Goal: Task Accomplishment & Management: Manage account settings

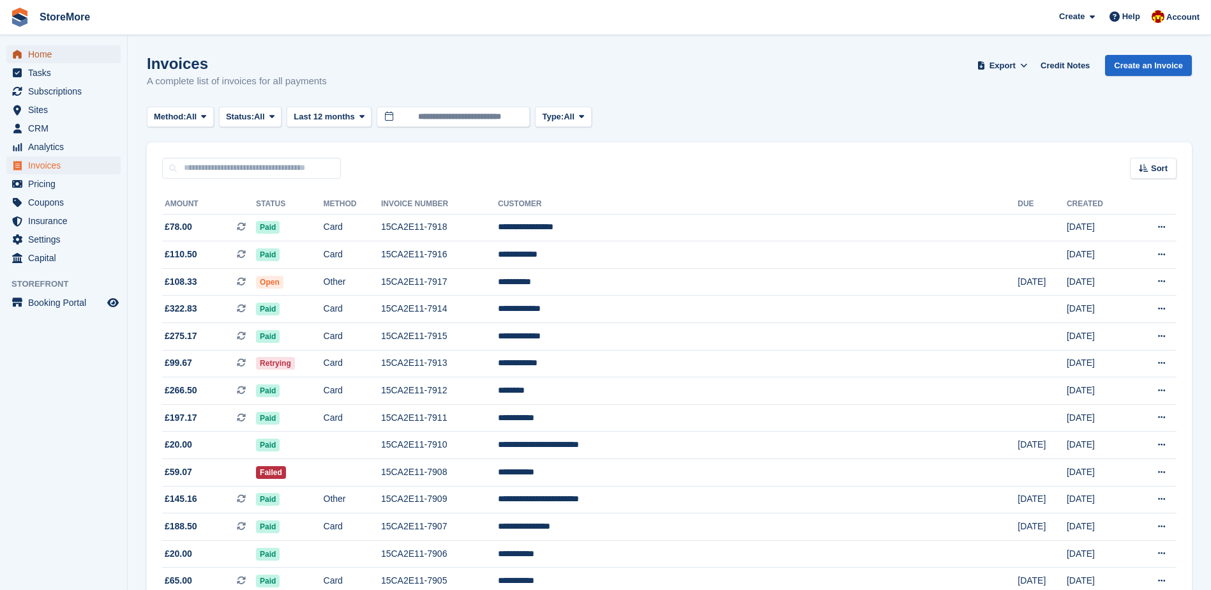
click at [59, 54] on span "Home" at bounding box center [66, 54] width 77 height 18
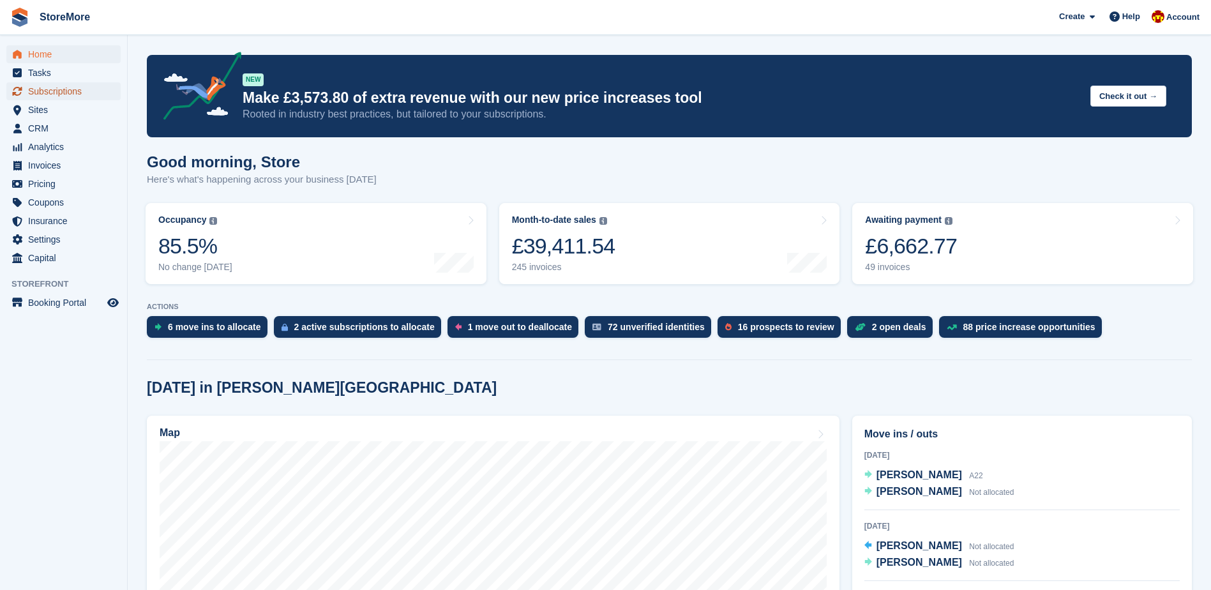
click at [82, 88] on span "Subscriptions" at bounding box center [66, 91] width 77 height 18
click at [1160, 20] on img at bounding box center [1157, 16] width 13 height 13
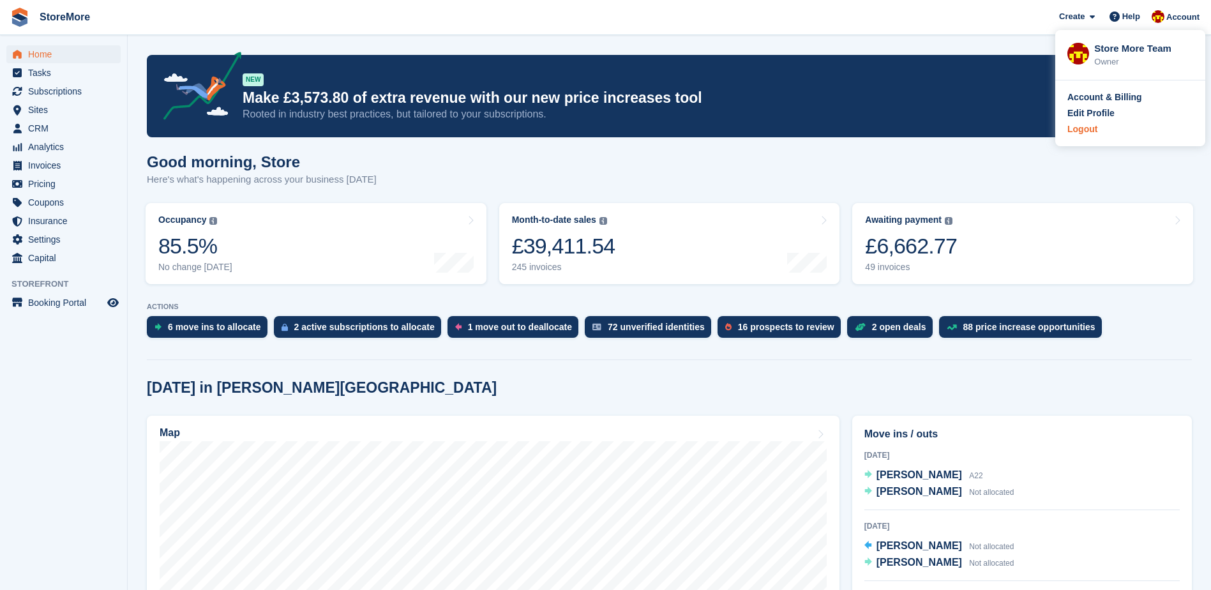
click at [1086, 135] on div "Logout" at bounding box center [1082, 129] width 30 height 13
